Goal: Navigation & Orientation: Find specific page/section

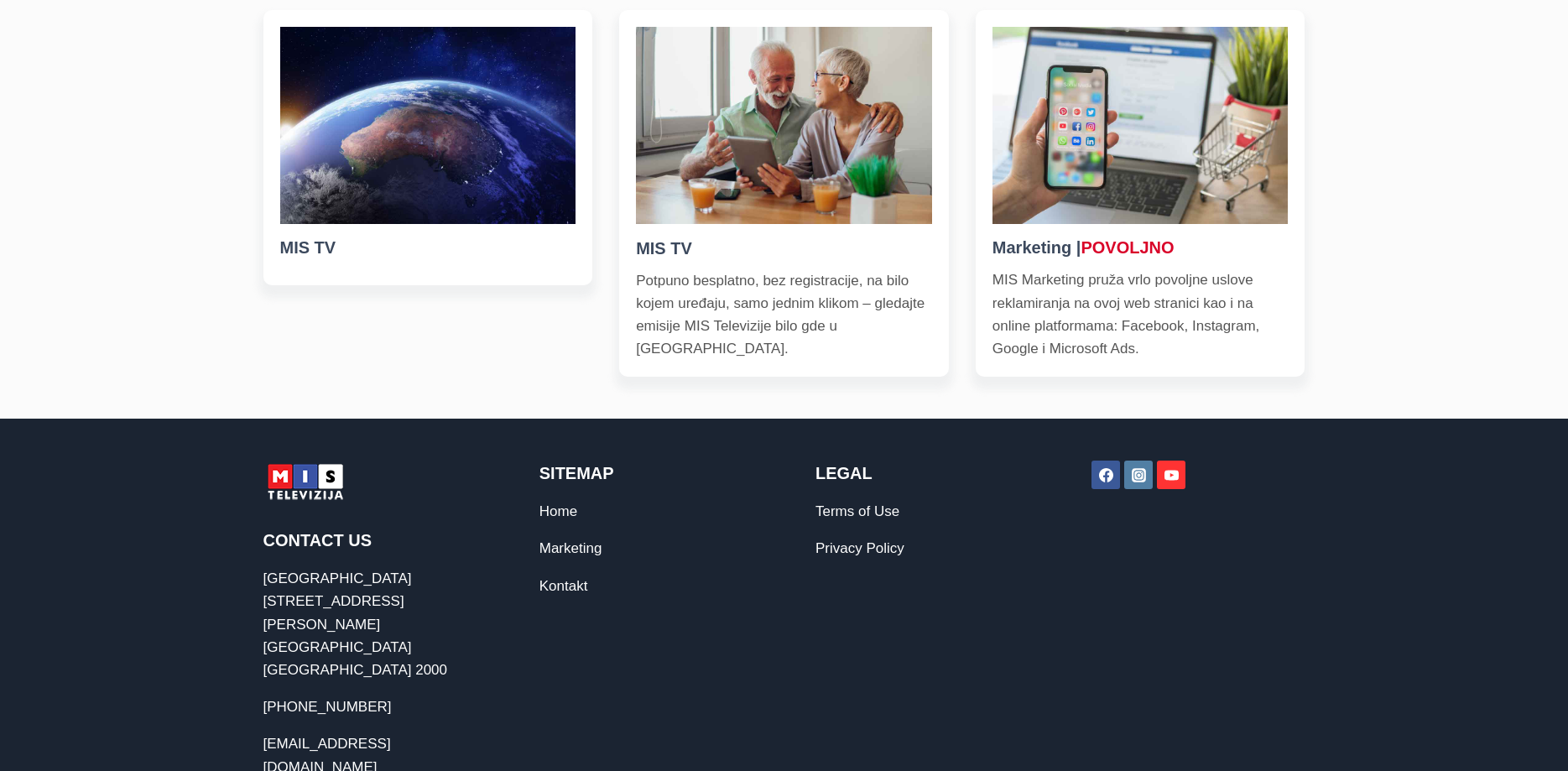
scroll to position [684, 0]
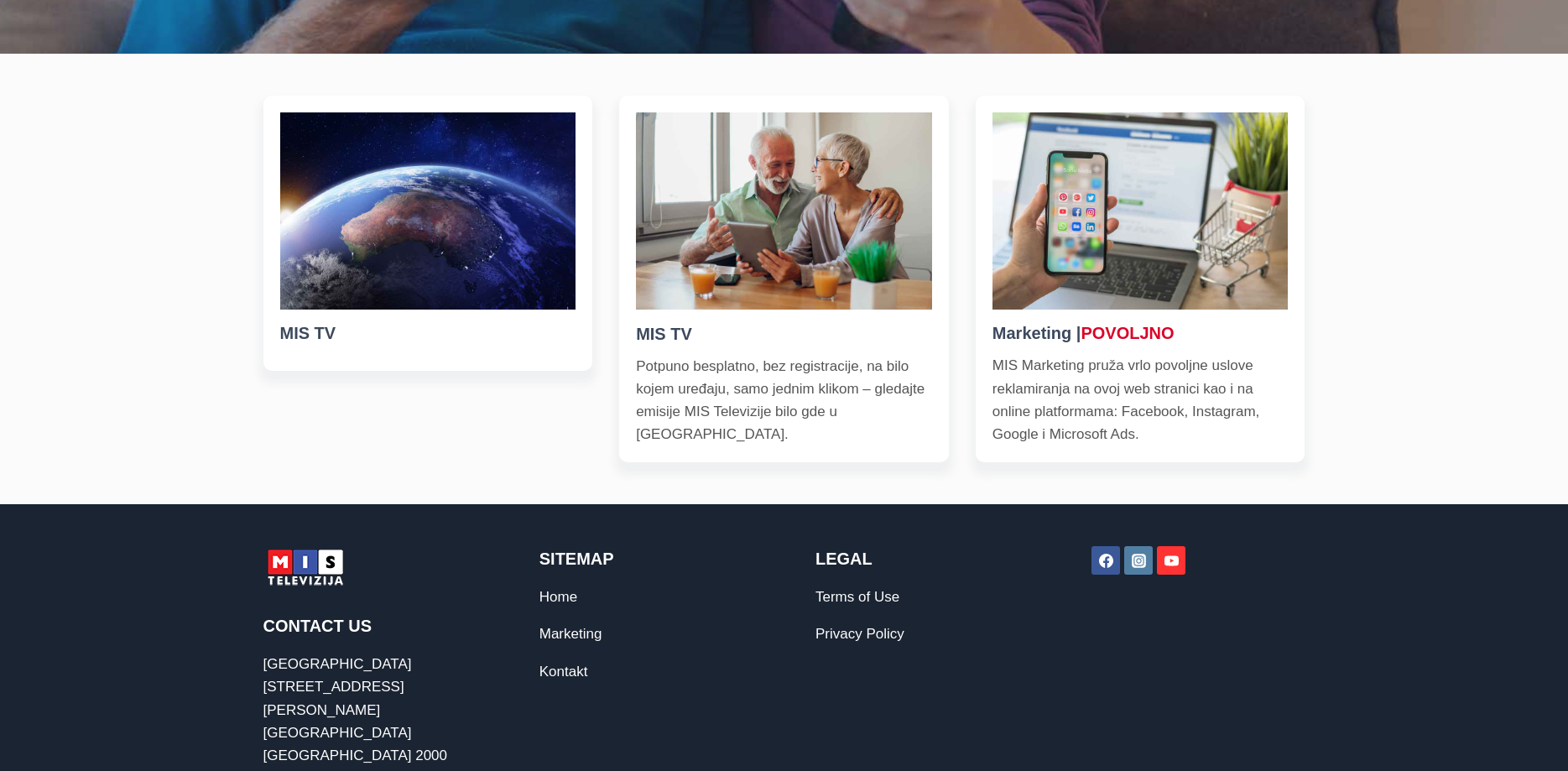
click at [358, 292] on img at bounding box center [428, 210] width 297 height 197
click at [318, 341] on h5 "MIS TV" at bounding box center [428, 333] width 297 height 25
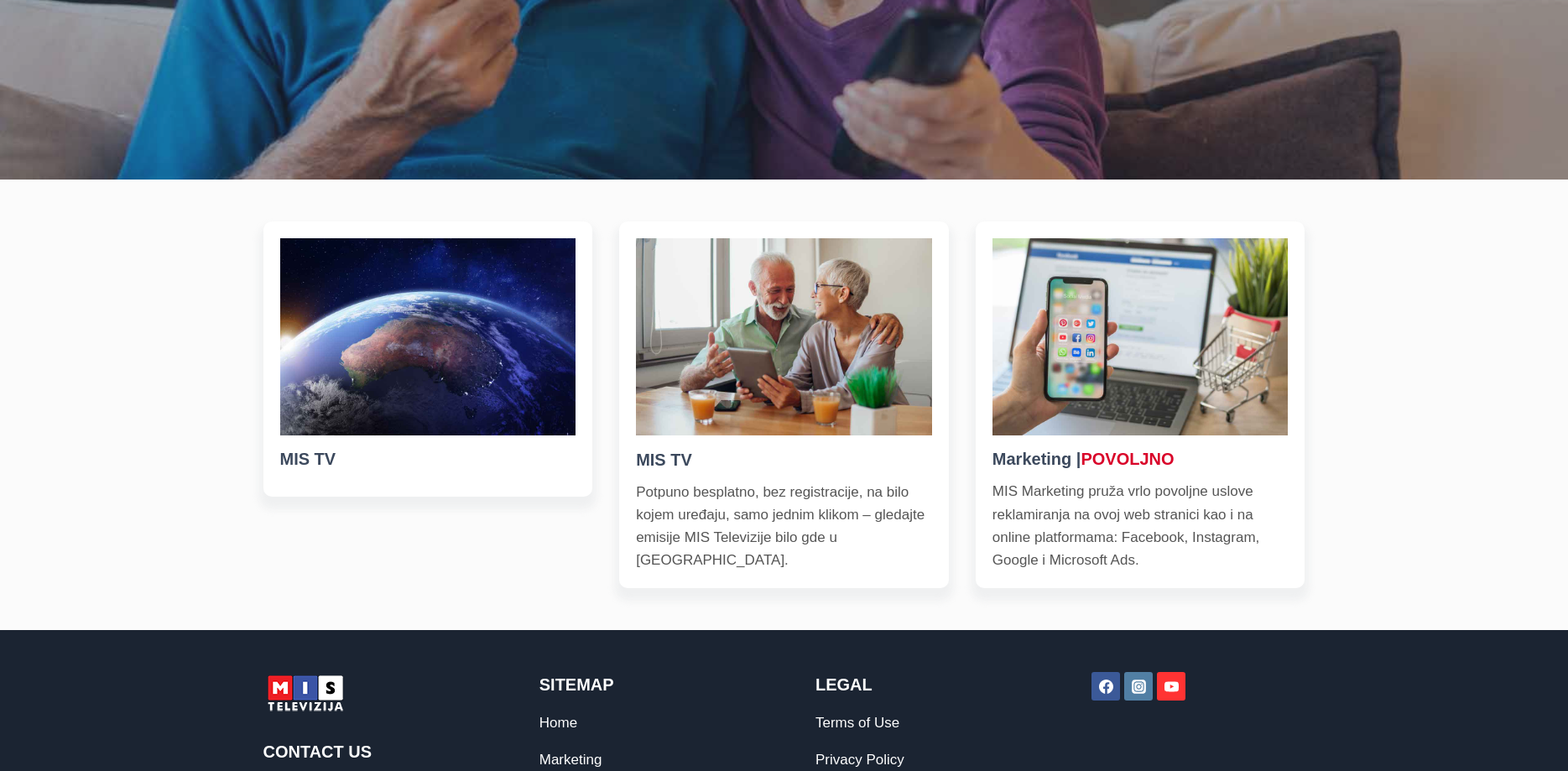
scroll to position [513, 0]
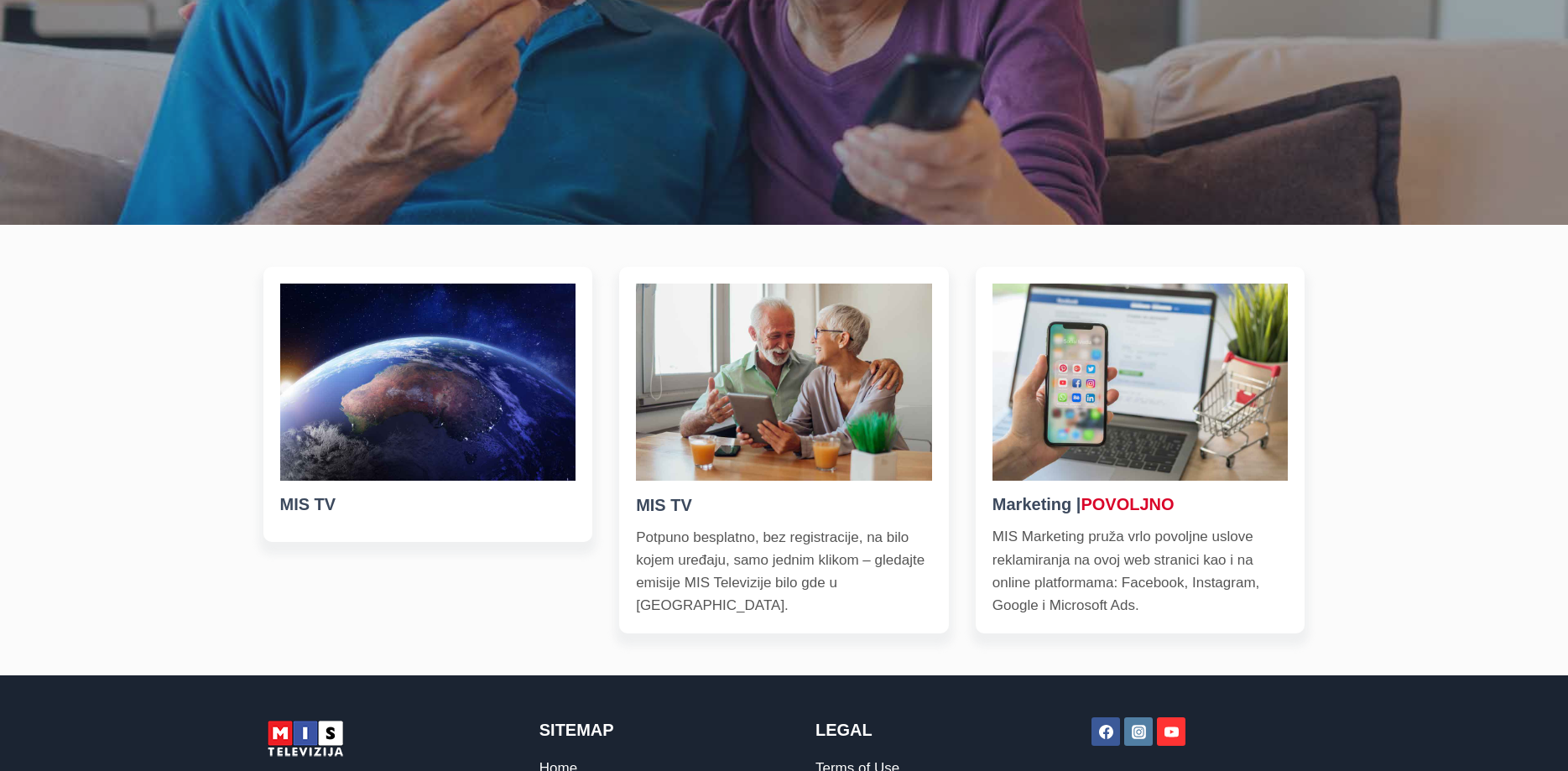
drag, startPoint x: 746, startPoint y: 455, endPoint x: 659, endPoint y: 193, distance: 276.1
click at [743, 443] on img at bounding box center [784, 382] width 297 height 197
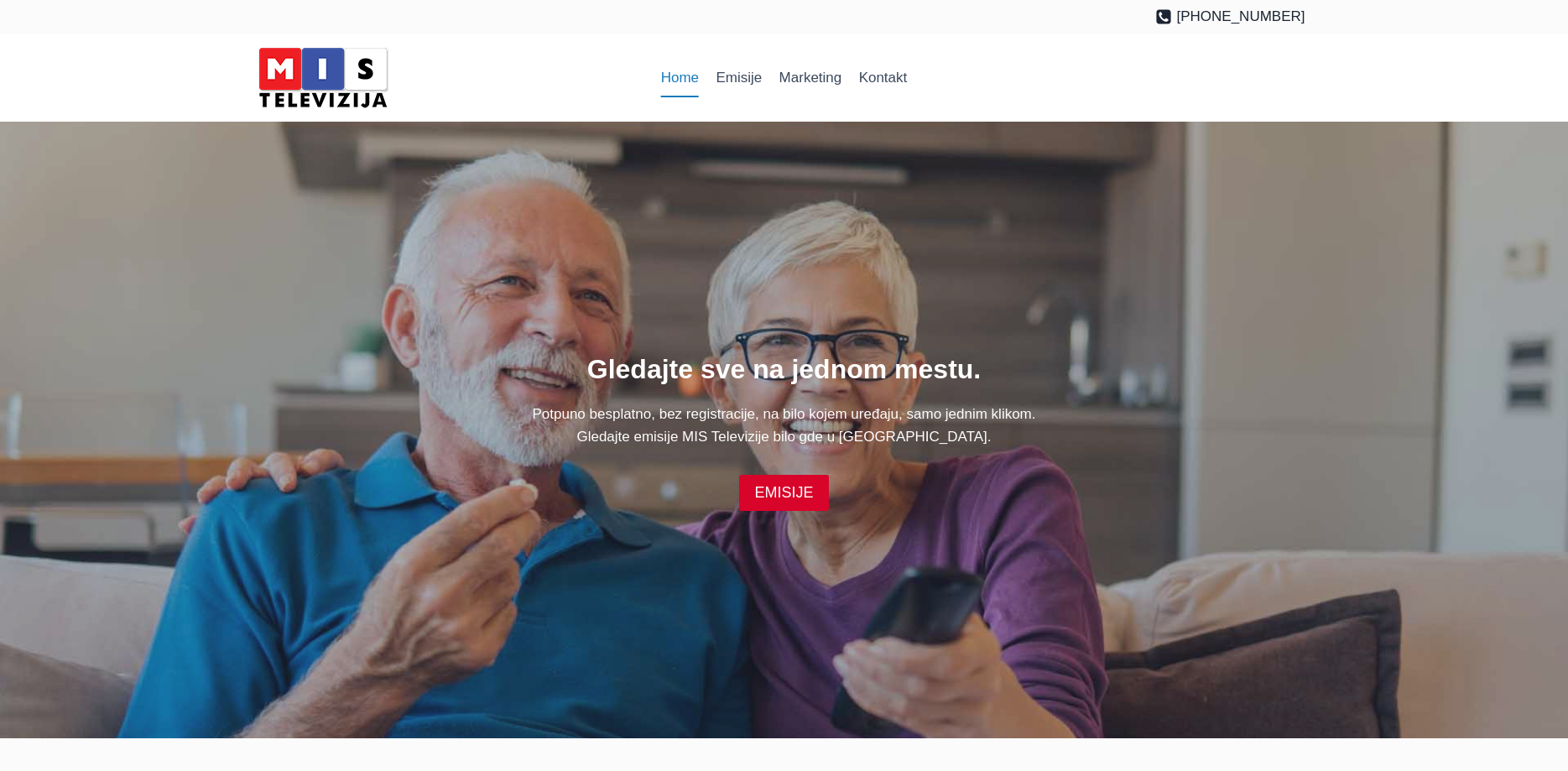
click at [685, 78] on link "Home" at bounding box center [681, 79] width 56 height 41
click at [787, 496] on link "EMISIJE" at bounding box center [783, 492] width 89 height 36
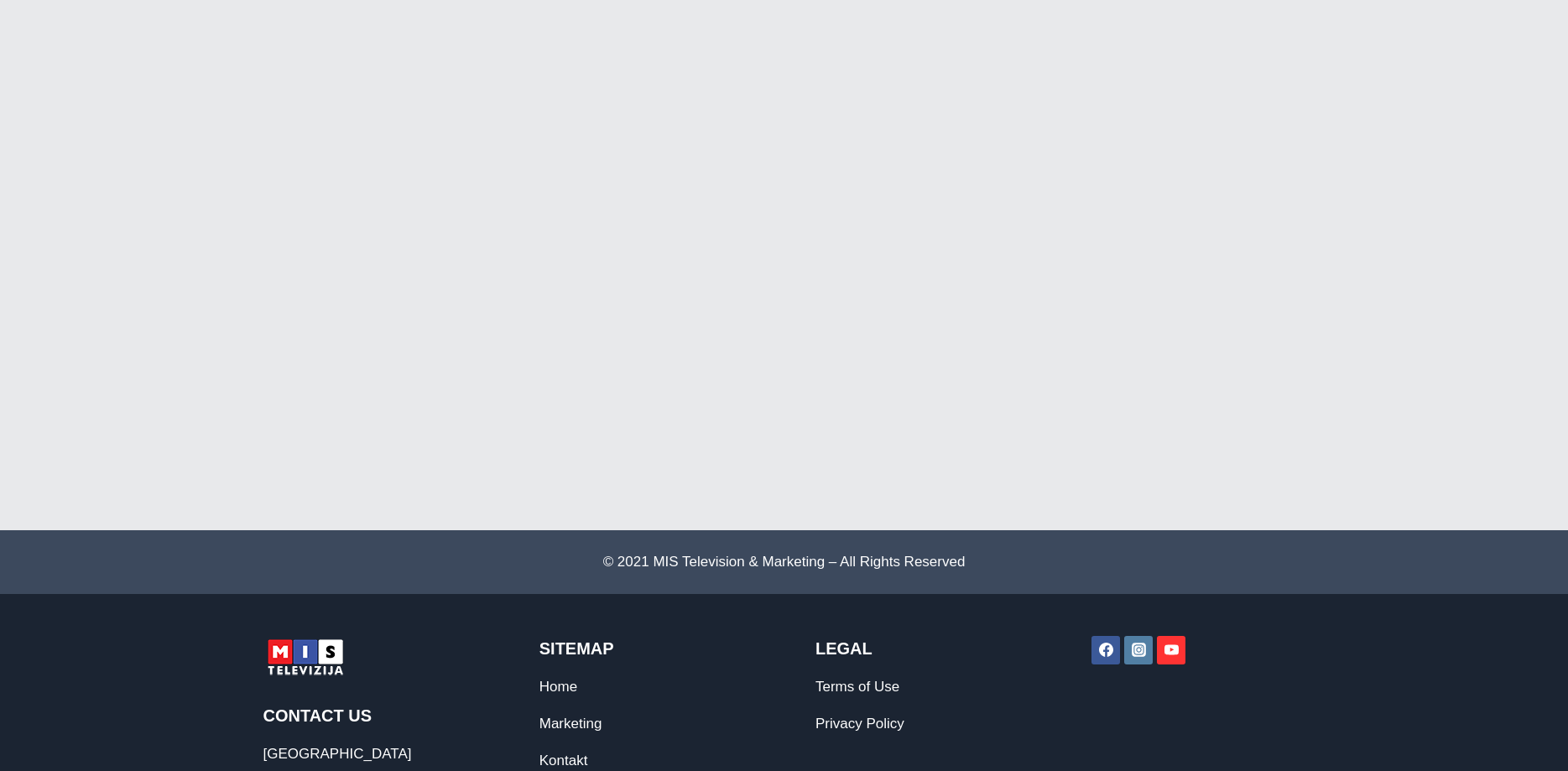
scroll to position [3764, 0]
